Goal: Find specific page/section: Find specific page/section

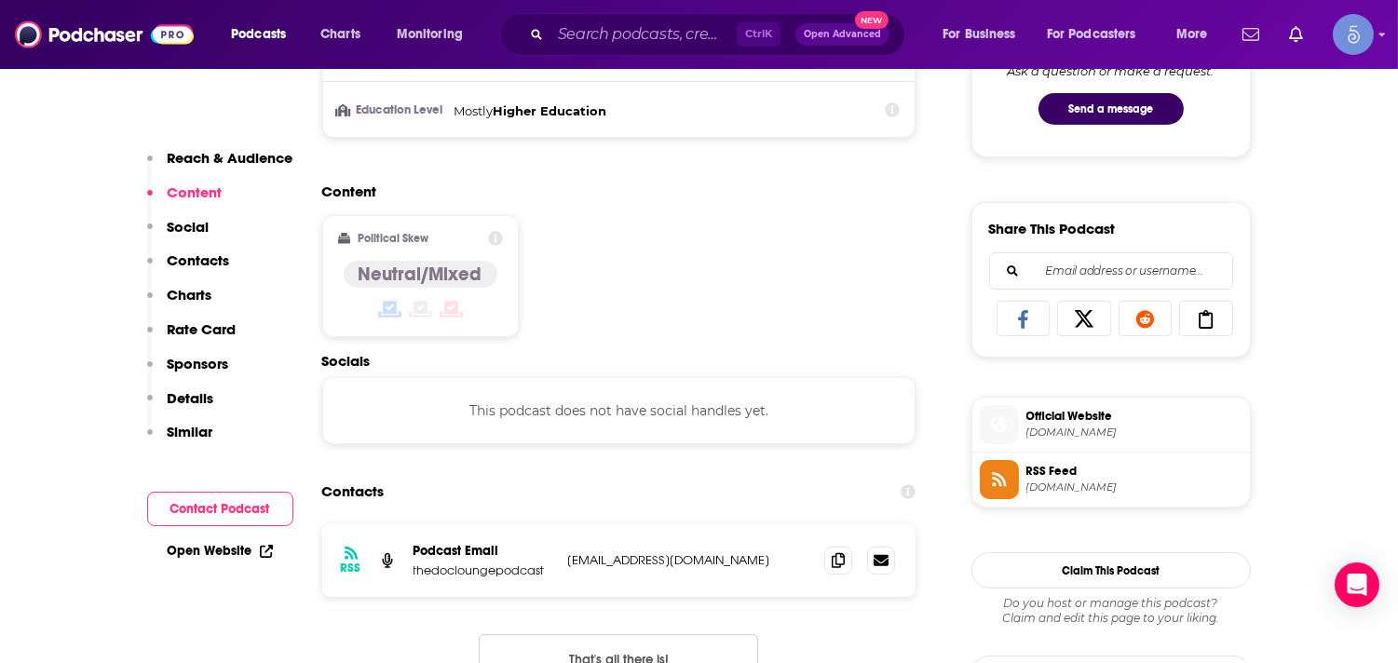
scroll to position [1035, 0]
click at [570, 22] on input "Search podcasts, credits, & more..." at bounding box center [644, 35] width 186 height 30
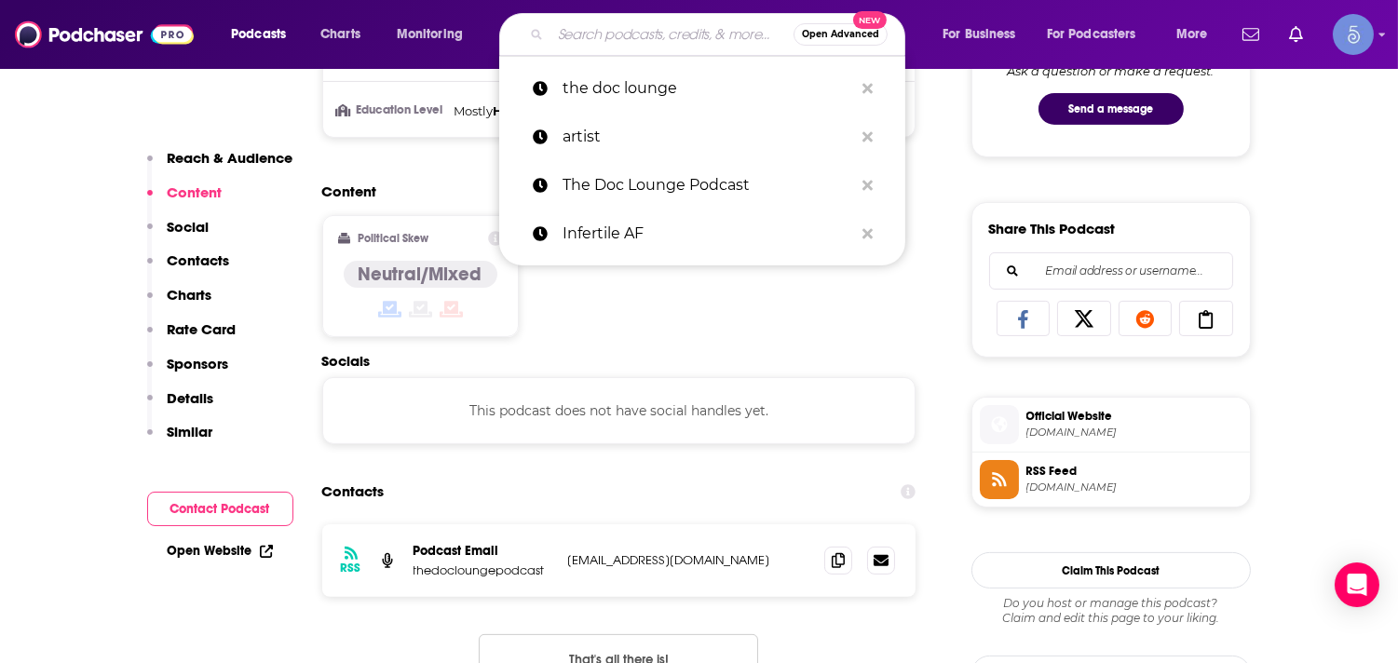
paste input "School for Startups Radio"
type input "School for Startups Radio"
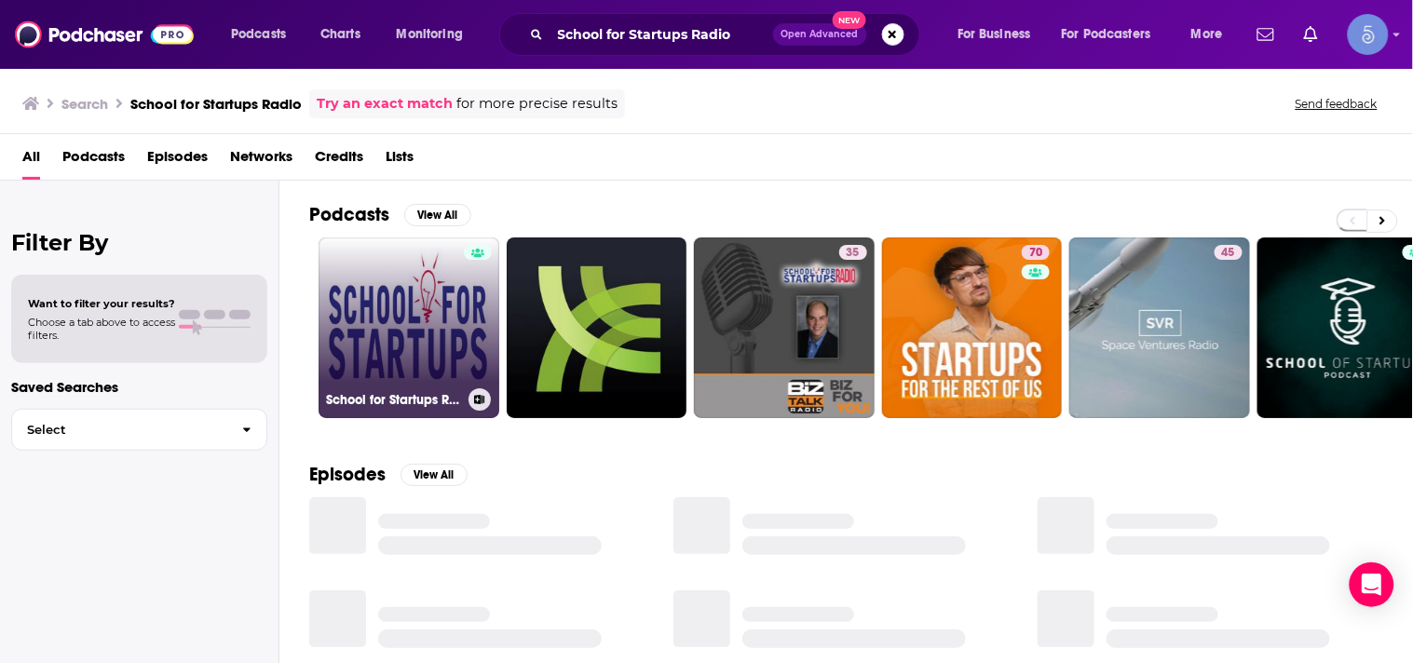
click at [430, 331] on link "School for Startups Radio" at bounding box center [409, 328] width 181 height 181
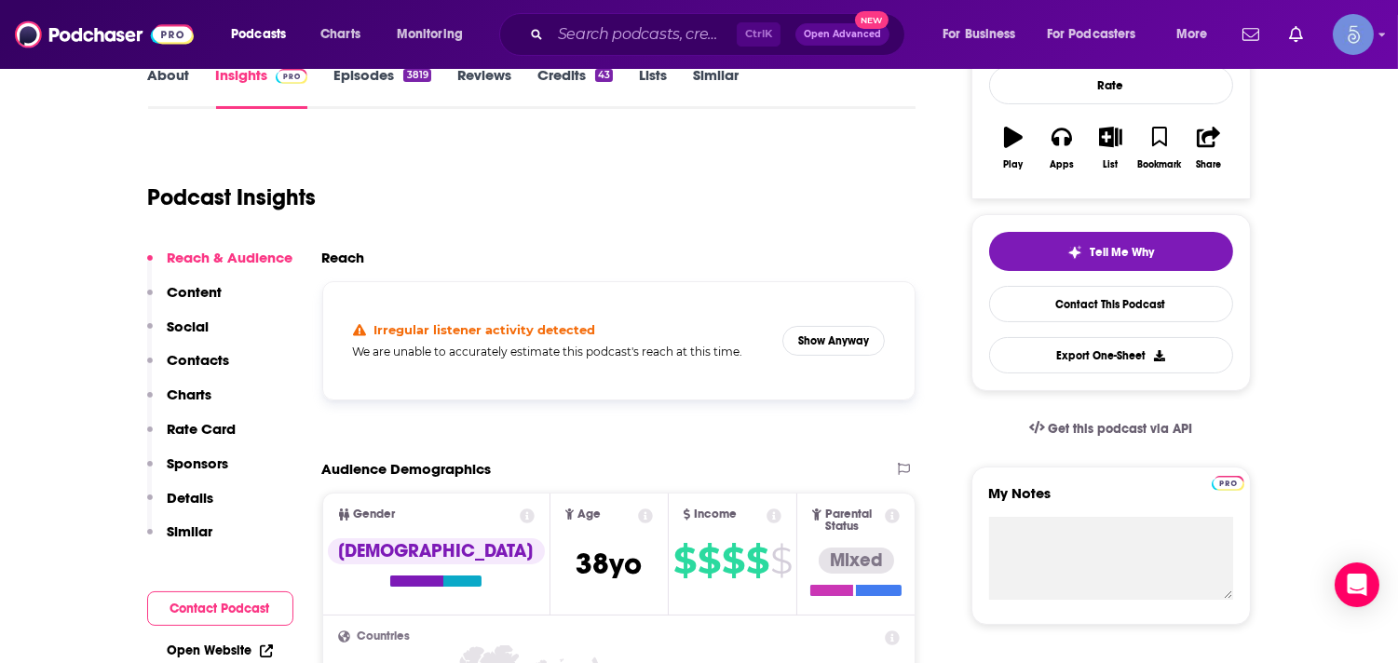
scroll to position [290, 0]
